Goal: Task Accomplishment & Management: Use online tool/utility

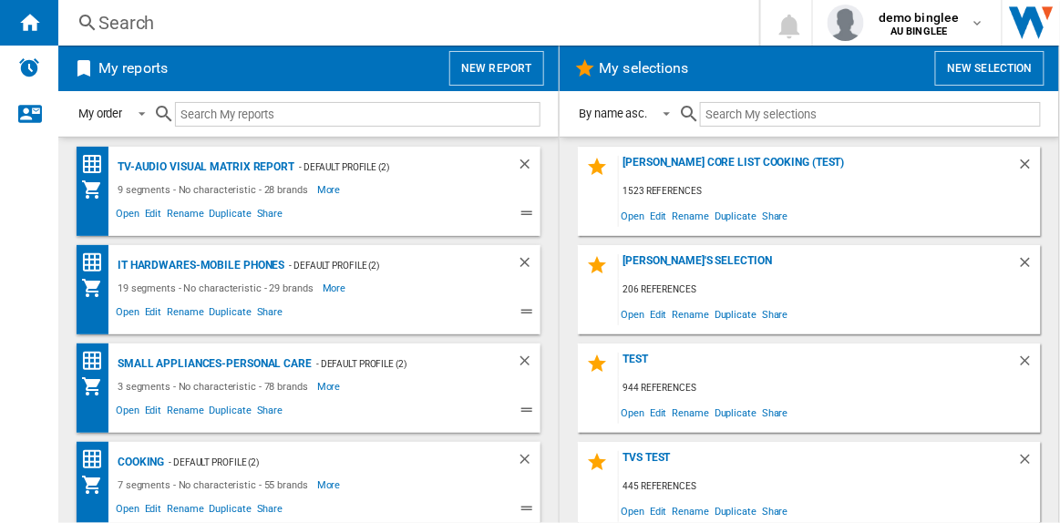
click at [513, 66] on button "New report" at bounding box center [496, 68] width 94 height 35
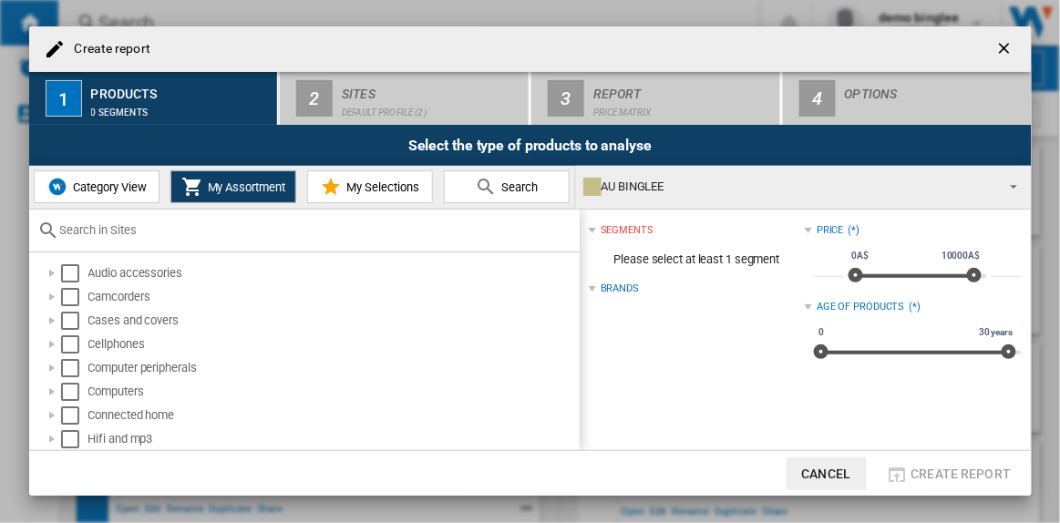
click at [521, 182] on span "Search" at bounding box center [517, 187] width 41 height 14
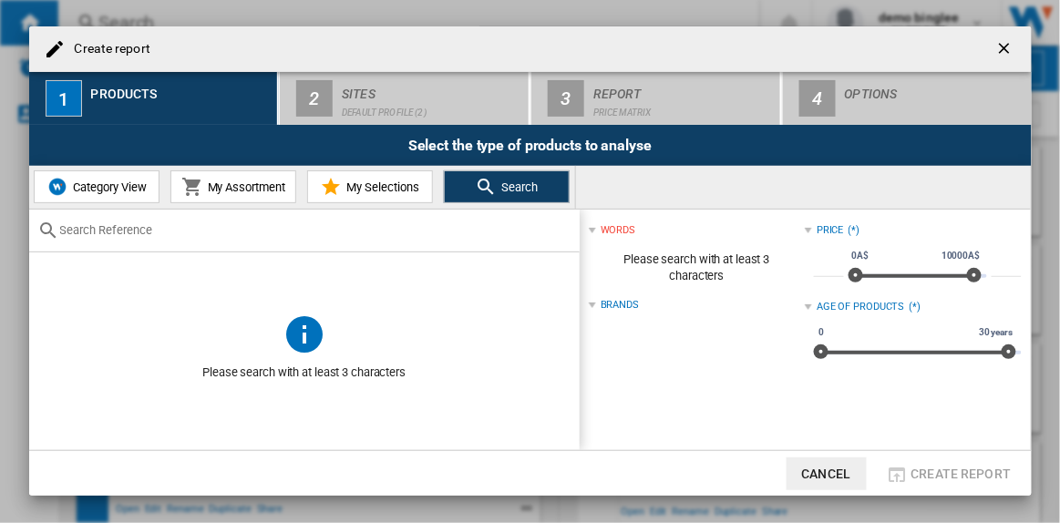
click at [170, 230] on input "text" at bounding box center [315, 230] width 510 height 14
paste input "496024-01"
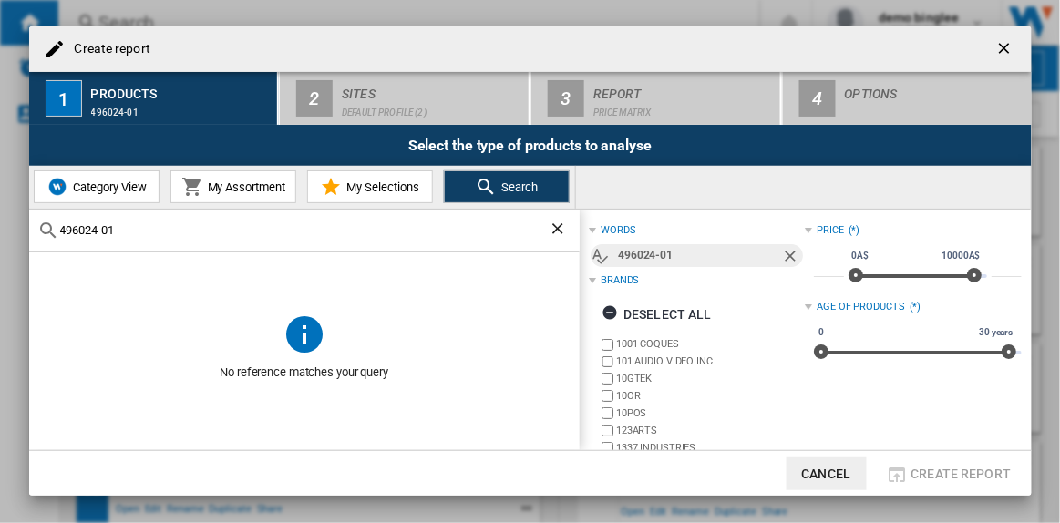
drag, startPoint x: 146, startPoint y: 233, endPoint x: 0, endPoint y: 238, distance: 145.9
click at [0, 238] on div "Create report 1 Products 496024-01 2 Sites Default profile (2) 3 Report Price M…" at bounding box center [530, 261] width 1060 height 522
paste input "Dyson V16 Piston Animal"
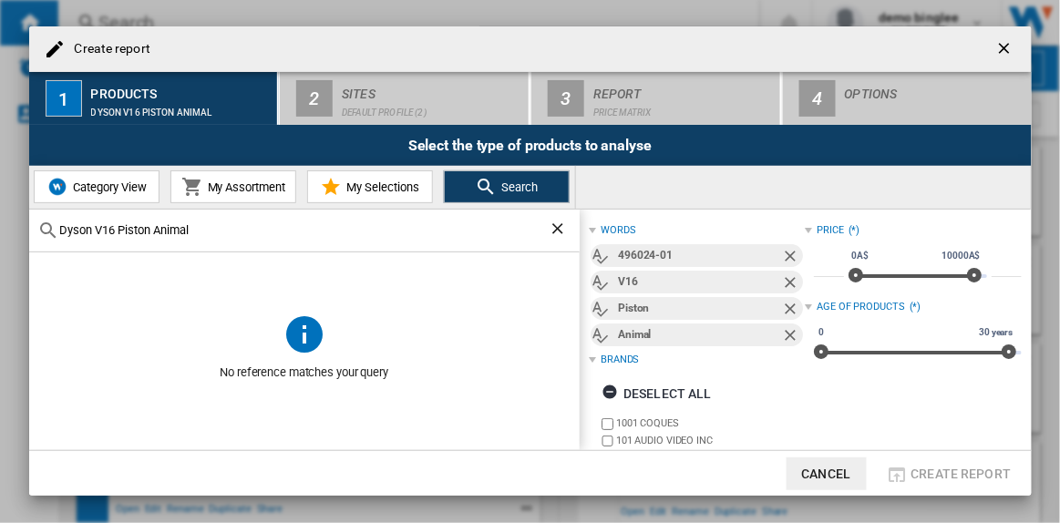
type input "Dyson V16 Piston Animal"
click at [83, 184] on span "Category View" at bounding box center [107, 187] width 78 height 14
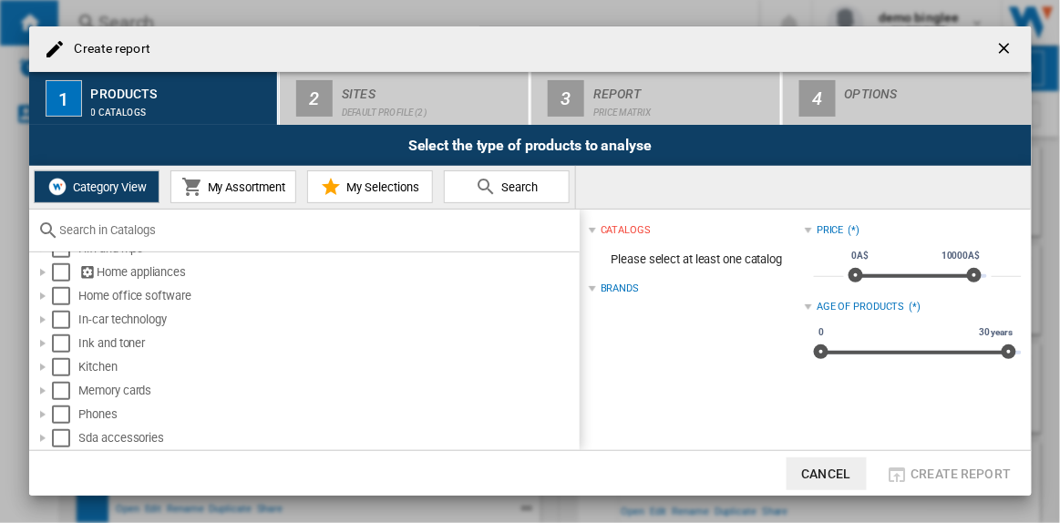
scroll to position [226, 0]
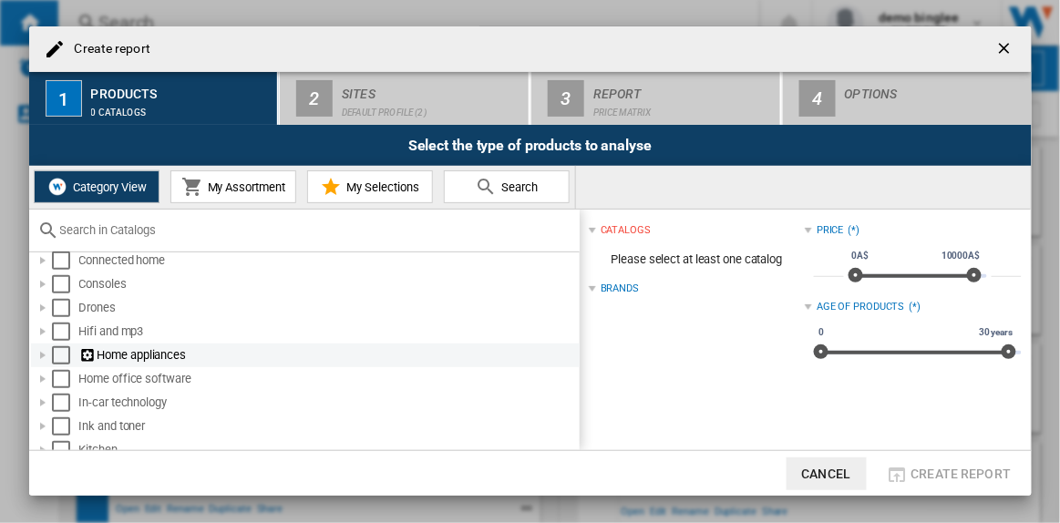
click at [41, 354] on div at bounding box center [43, 355] width 18 height 18
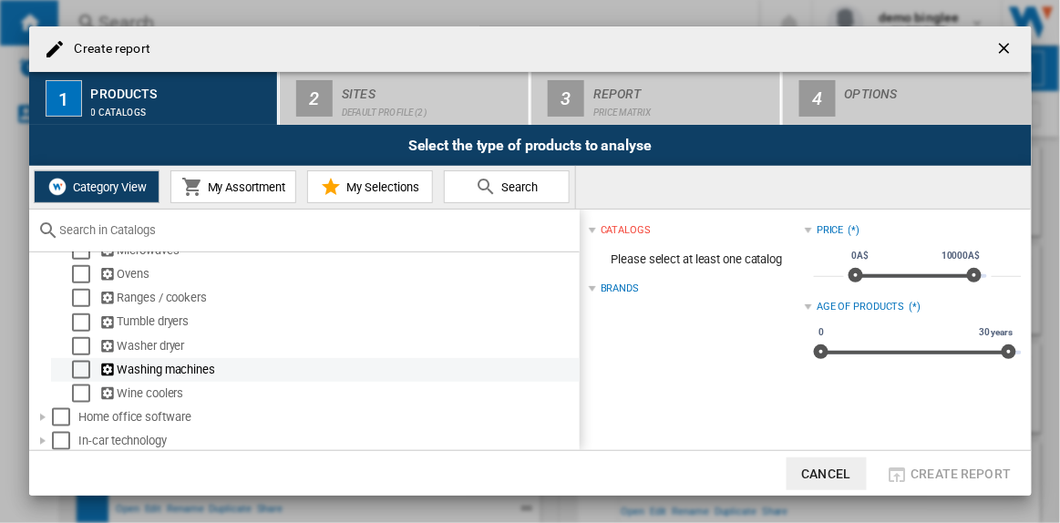
scroll to position [558, 0]
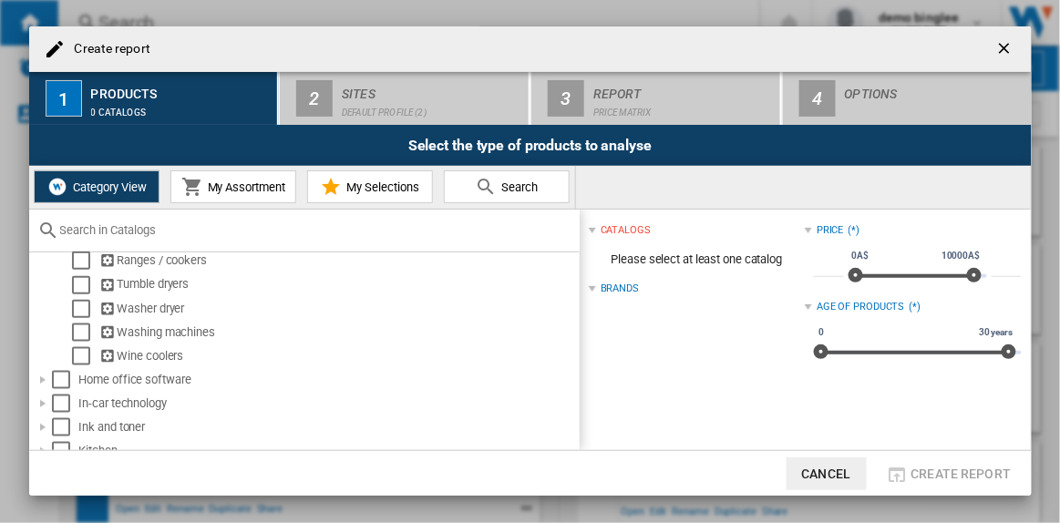
click at [137, 230] on input "text" at bounding box center [315, 230] width 510 height 14
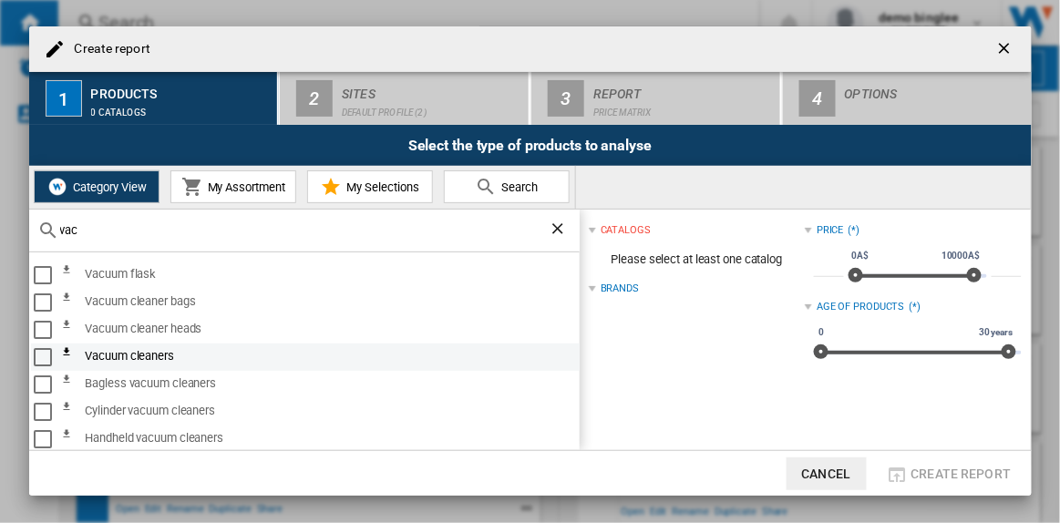
type input "vac"
click at [42, 360] on div "Select" at bounding box center [43, 357] width 18 height 18
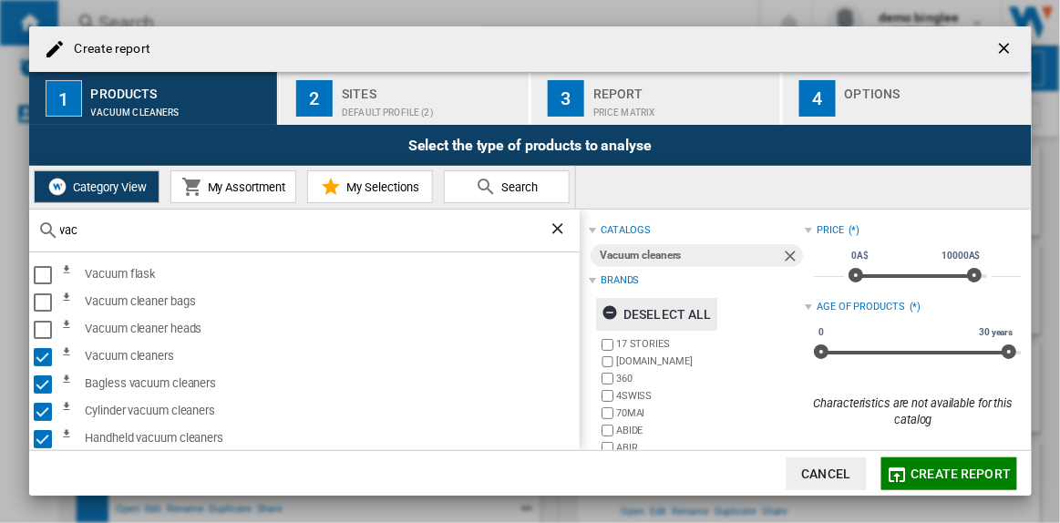
click at [613, 308] on ng-md-icon "button" at bounding box center [613, 315] width 22 height 22
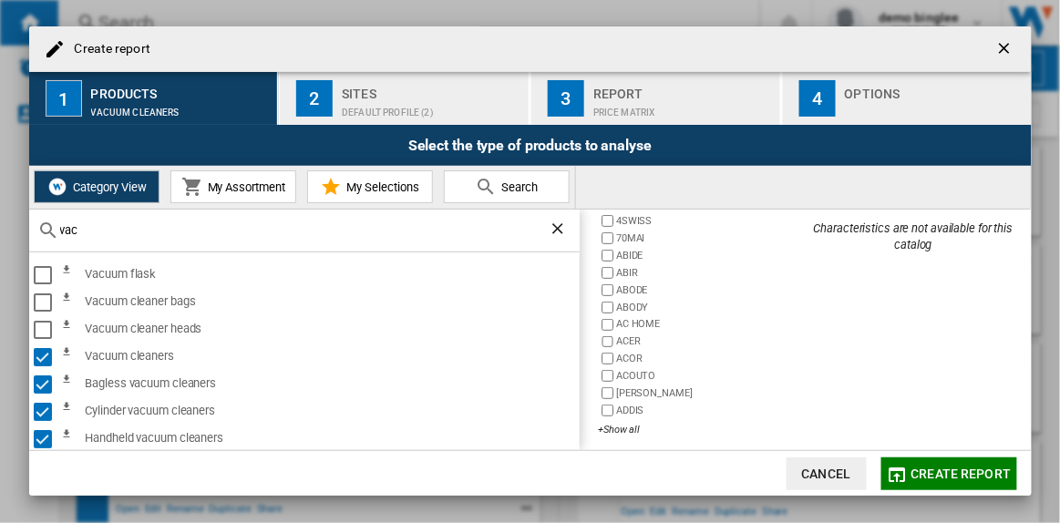
scroll to position [183, 0]
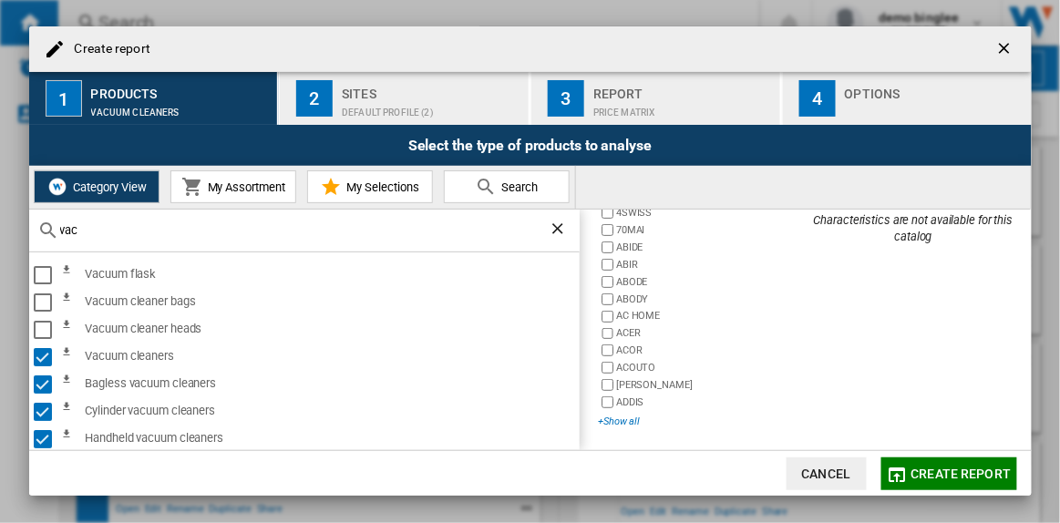
click at [628, 417] on div "+Show all" at bounding box center [701, 422] width 207 height 14
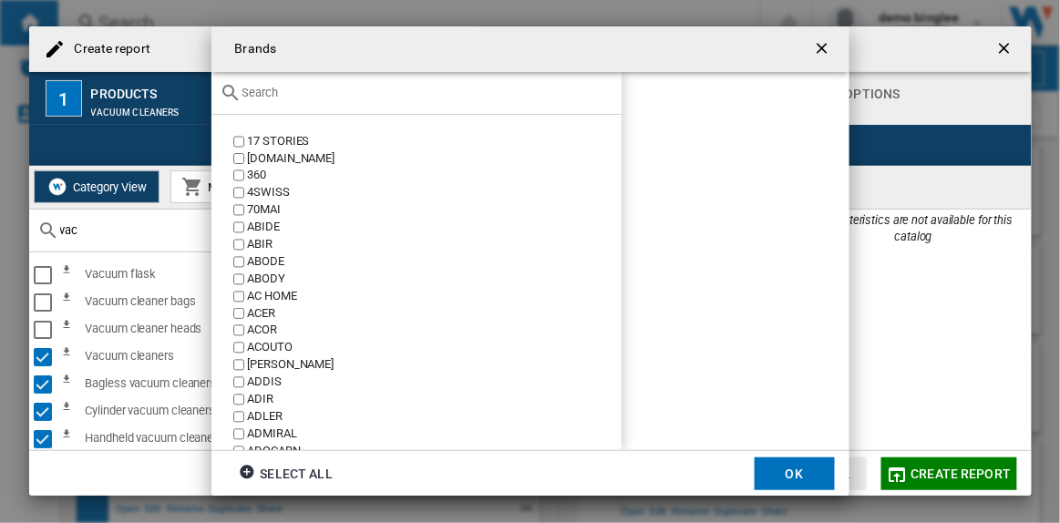
click at [292, 91] on input "text" at bounding box center [427, 93] width 370 height 14
type input "s"
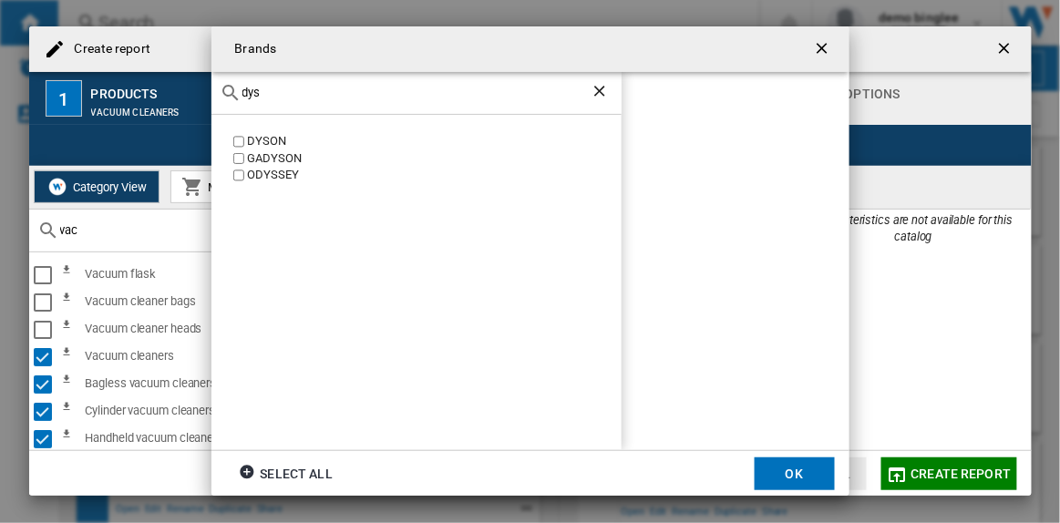
type input "dys"
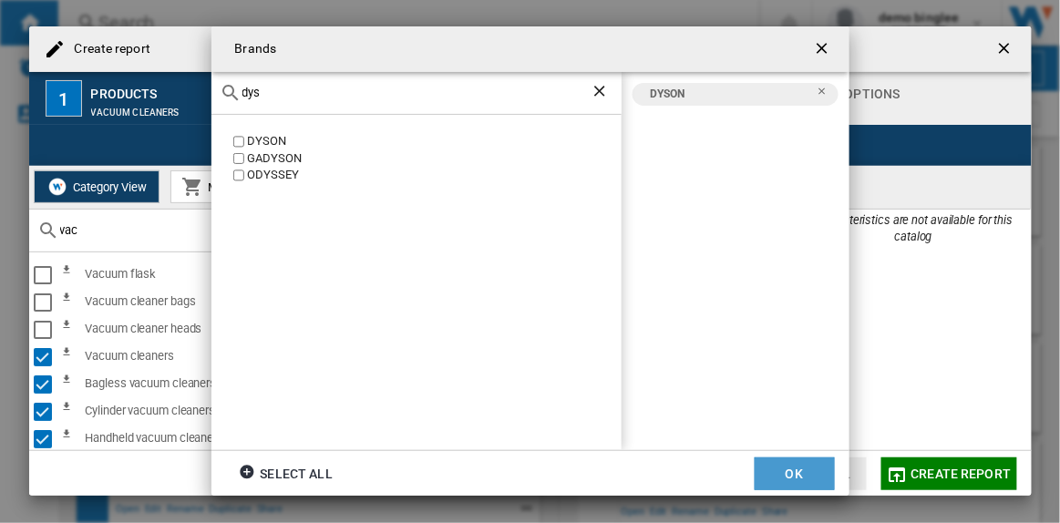
click at [805, 466] on button "OK" at bounding box center [795, 474] width 80 height 33
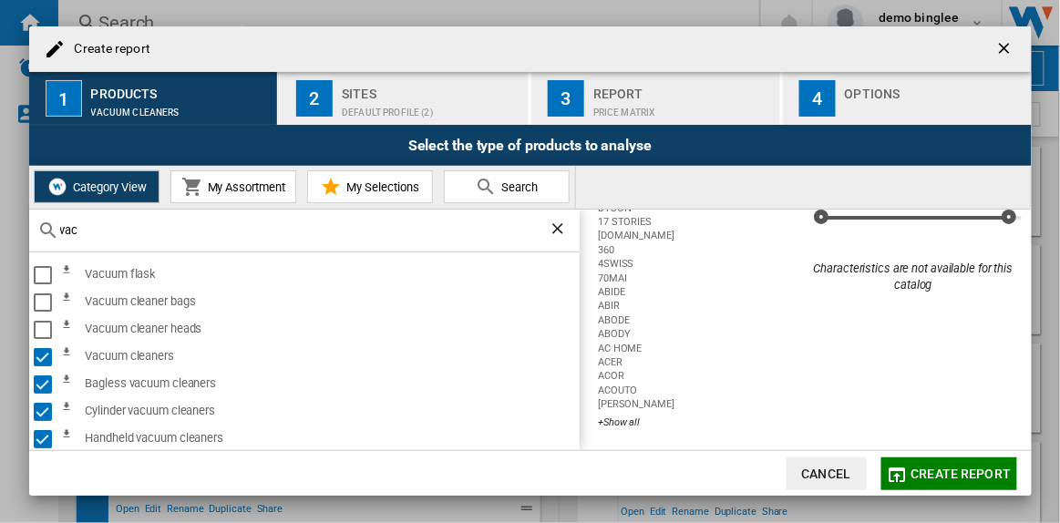
scroll to position [0, 0]
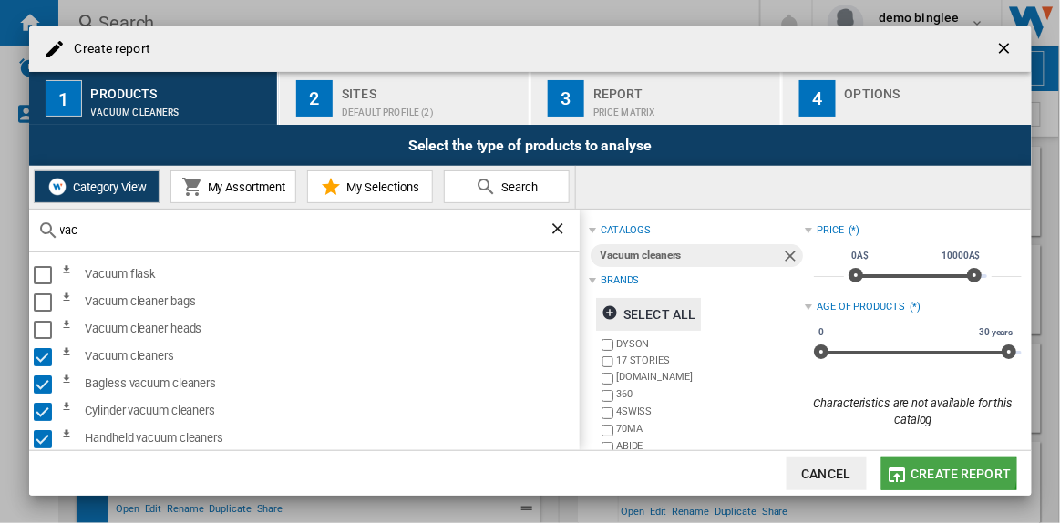
click at [922, 469] on span "Create report" at bounding box center [962, 474] width 100 height 15
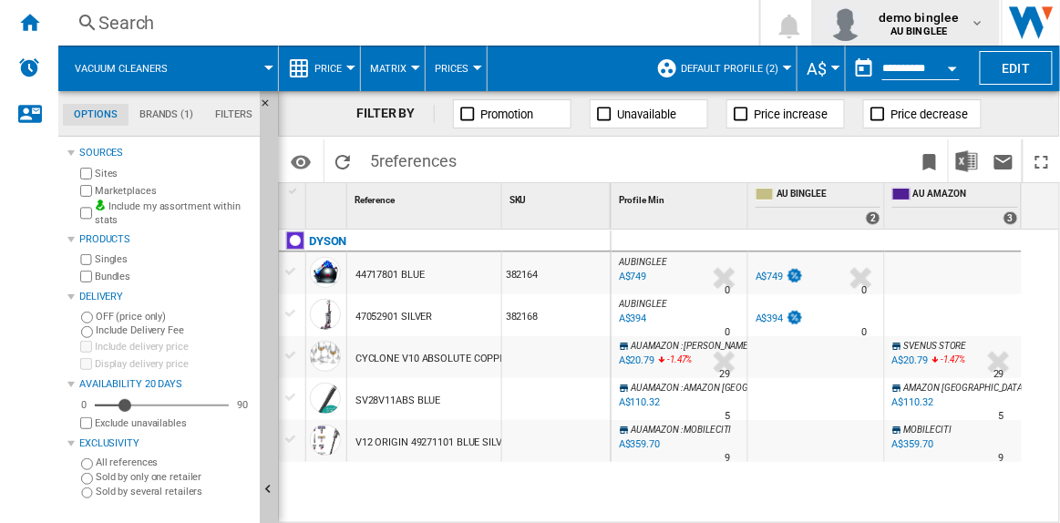
click at [942, 22] on span "demo binglee" at bounding box center [919, 17] width 81 height 18
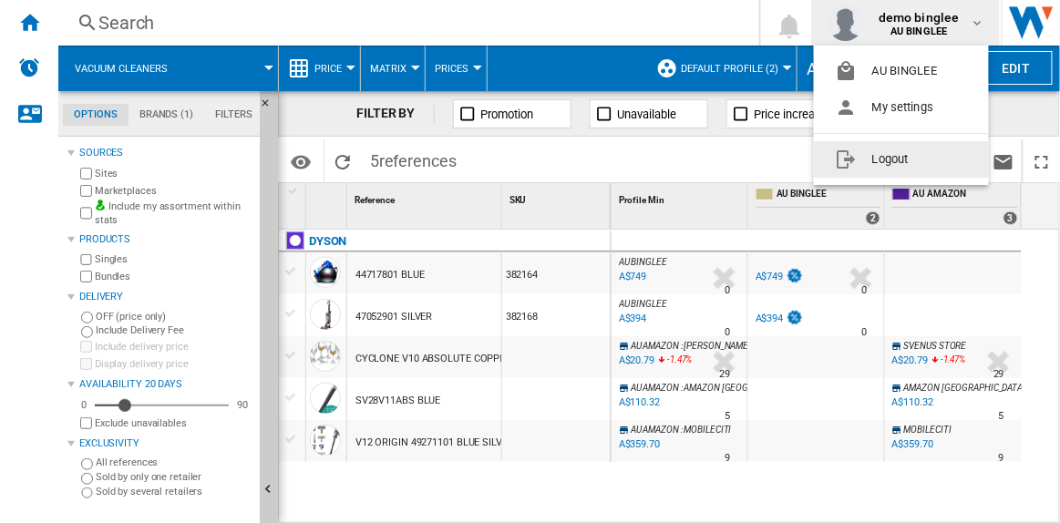
click at [887, 155] on button "Logout" at bounding box center [901, 159] width 175 height 36
